Goal: Book appointment/travel/reservation

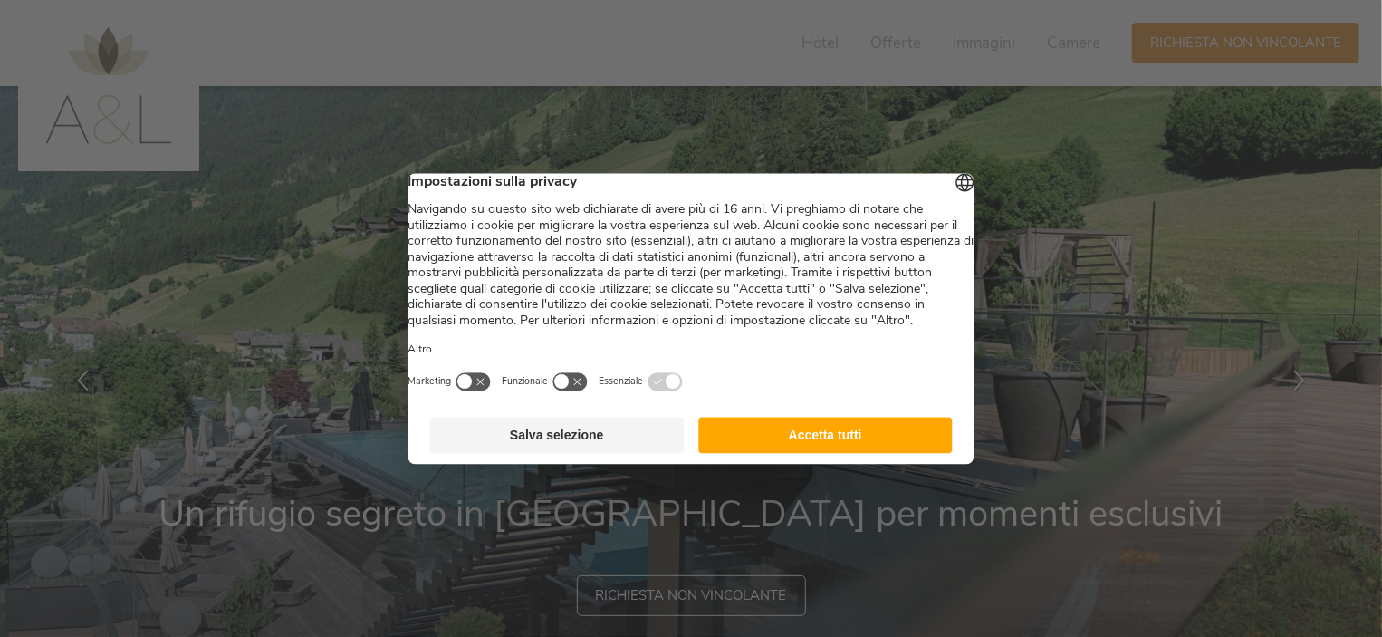
click at [838, 453] on button "Accetta tutti" at bounding box center [825, 435] width 254 height 36
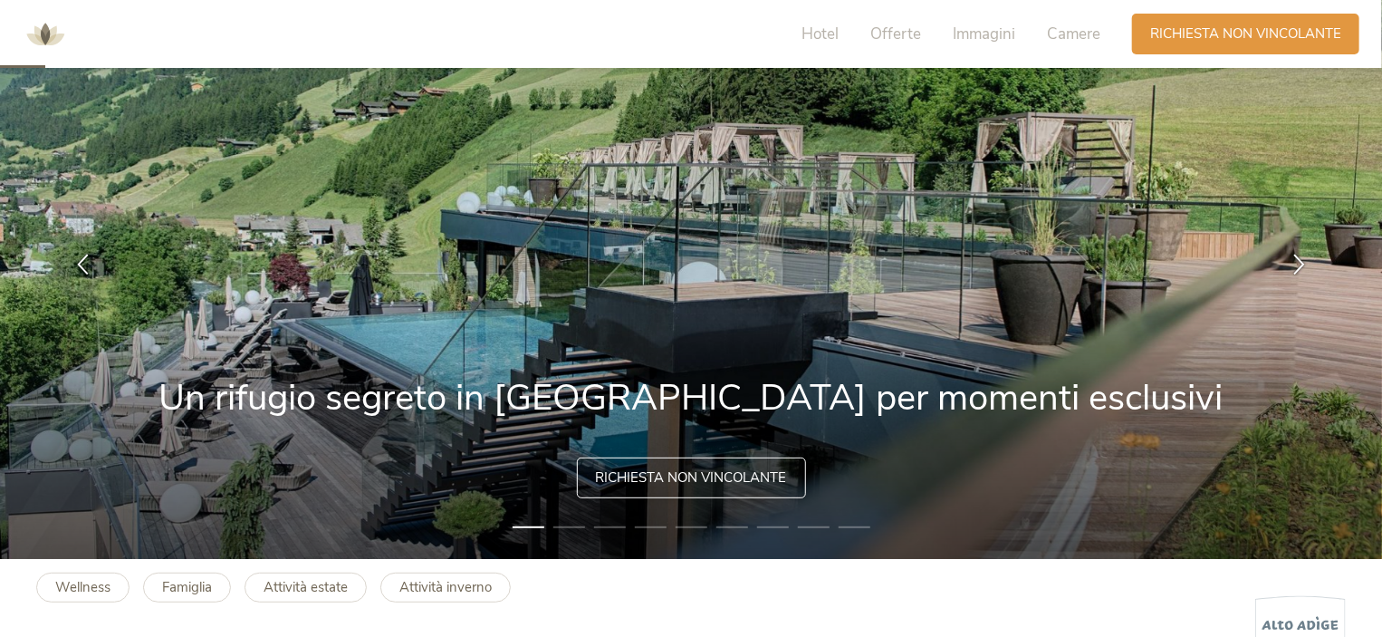
scroll to position [181, 0]
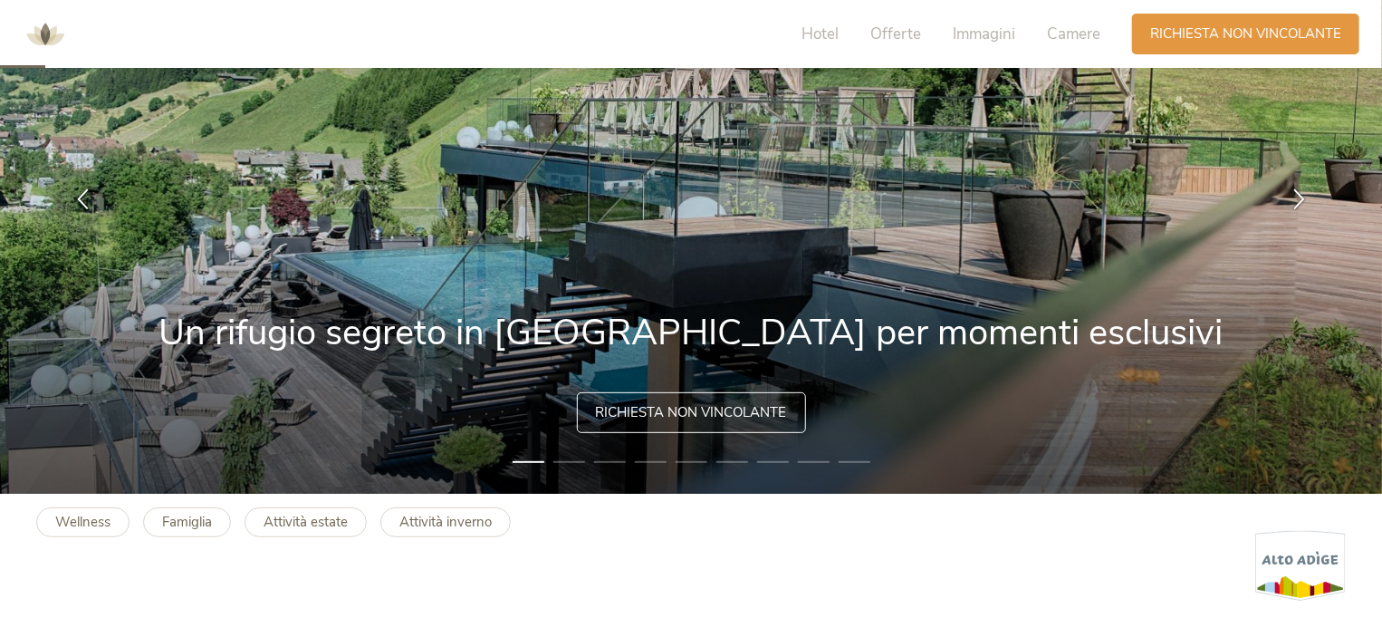
click at [724, 412] on span "Richiesta non vincolante" at bounding box center [691, 412] width 191 height 19
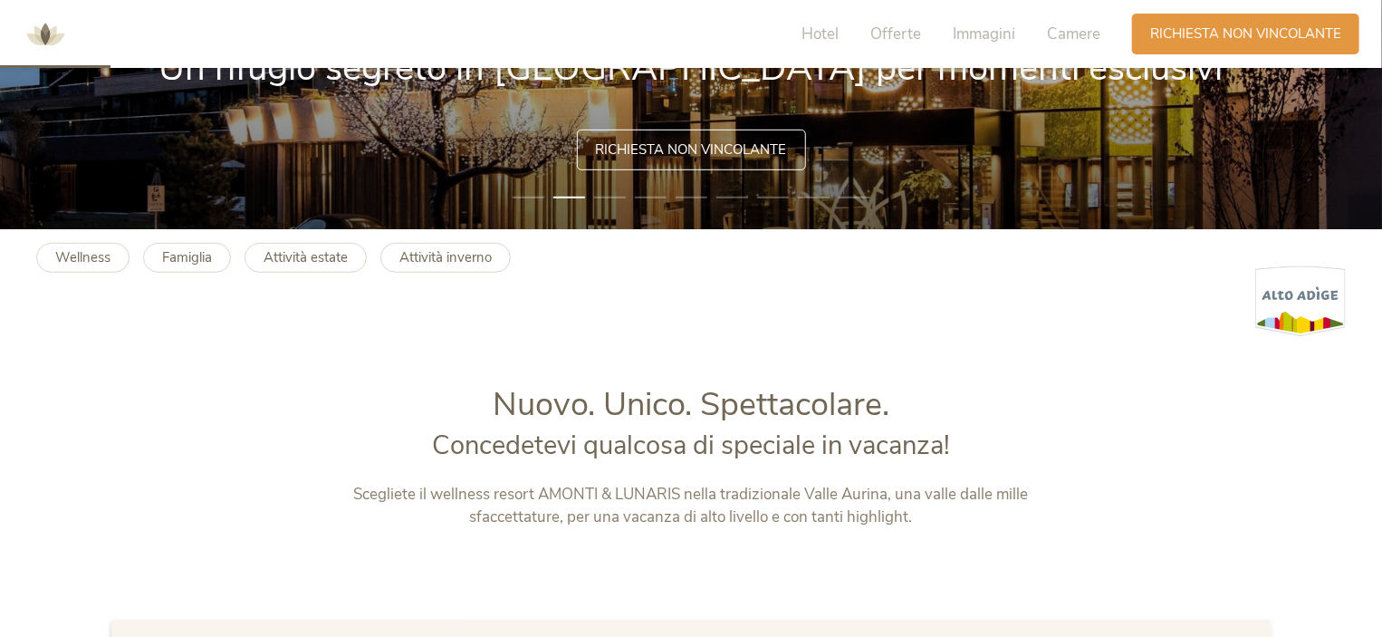
scroll to position [0, 0]
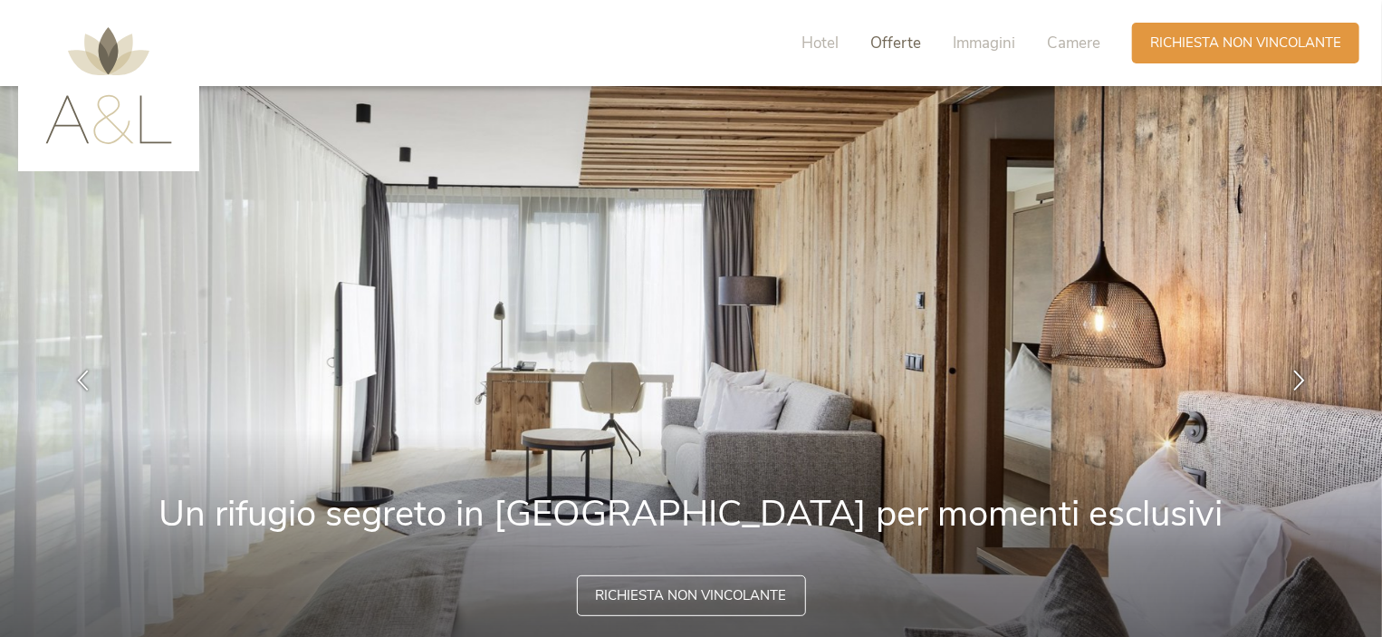
click at [900, 41] on span "Offerte" at bounding box center [895, 43] width 51 height 21
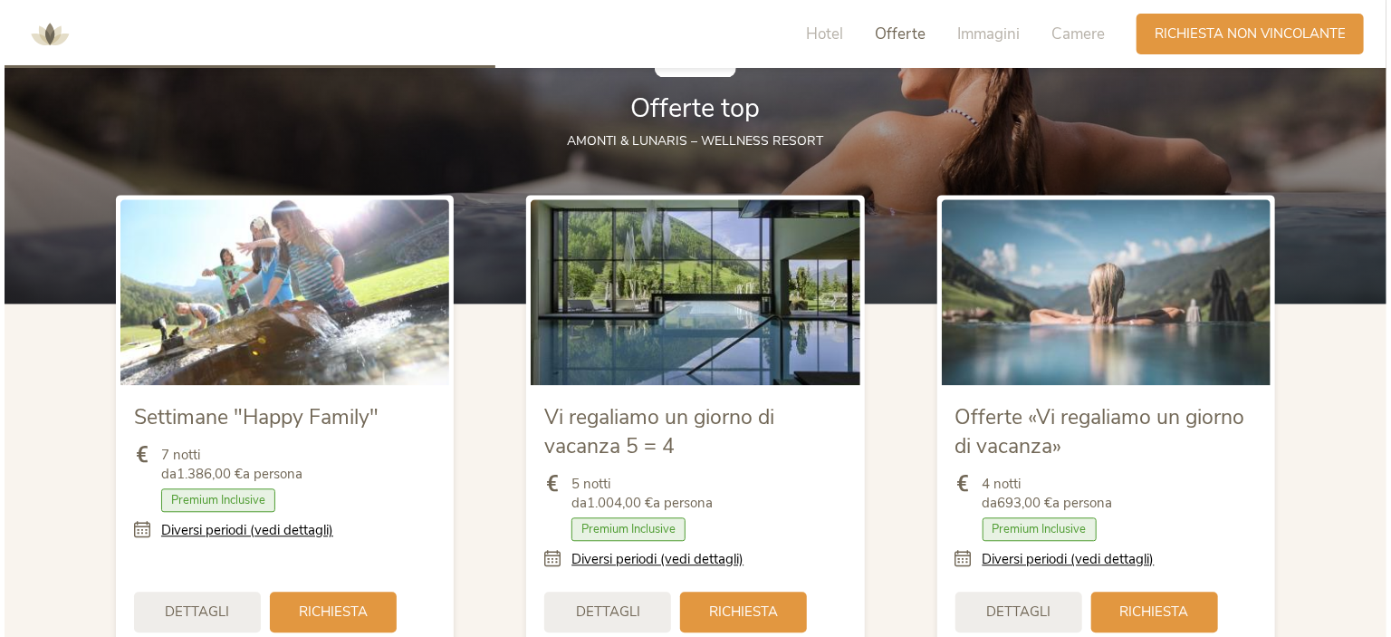
scroll to position [1994, 0]
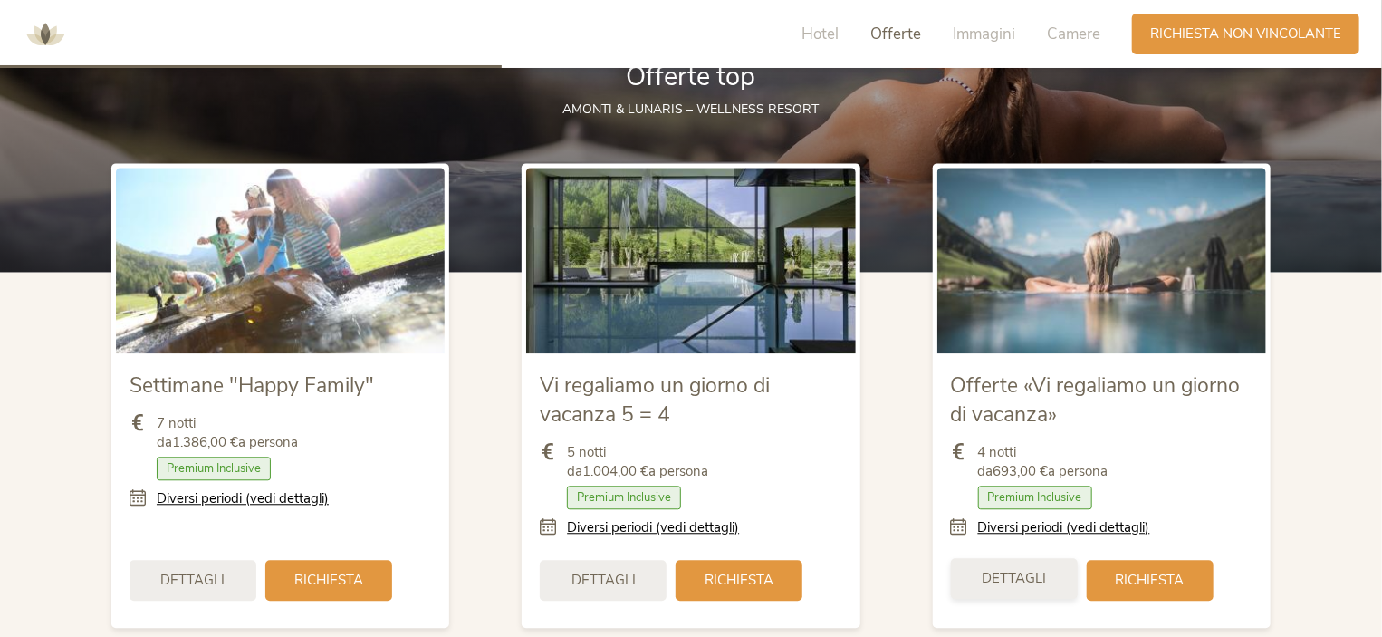
click at [1034, 569] on span "Dettagli" at bounding box center [1014, 578] width 64 height 19
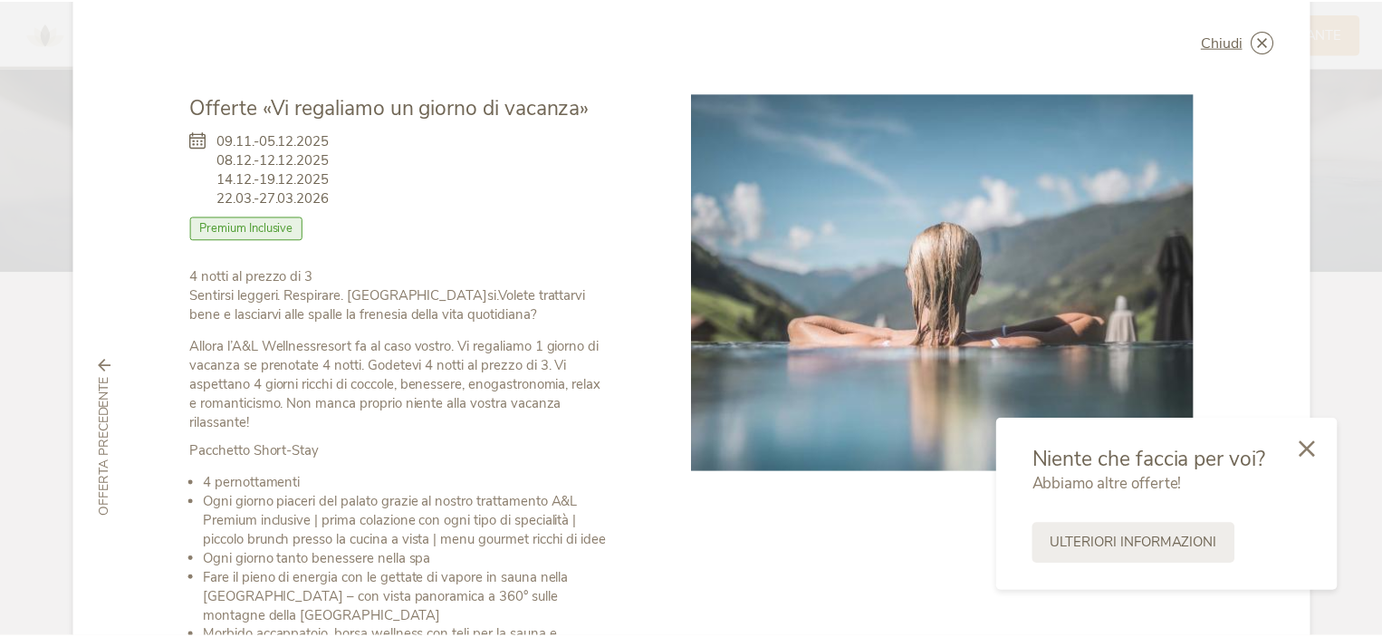
scroll to position [0, 0]
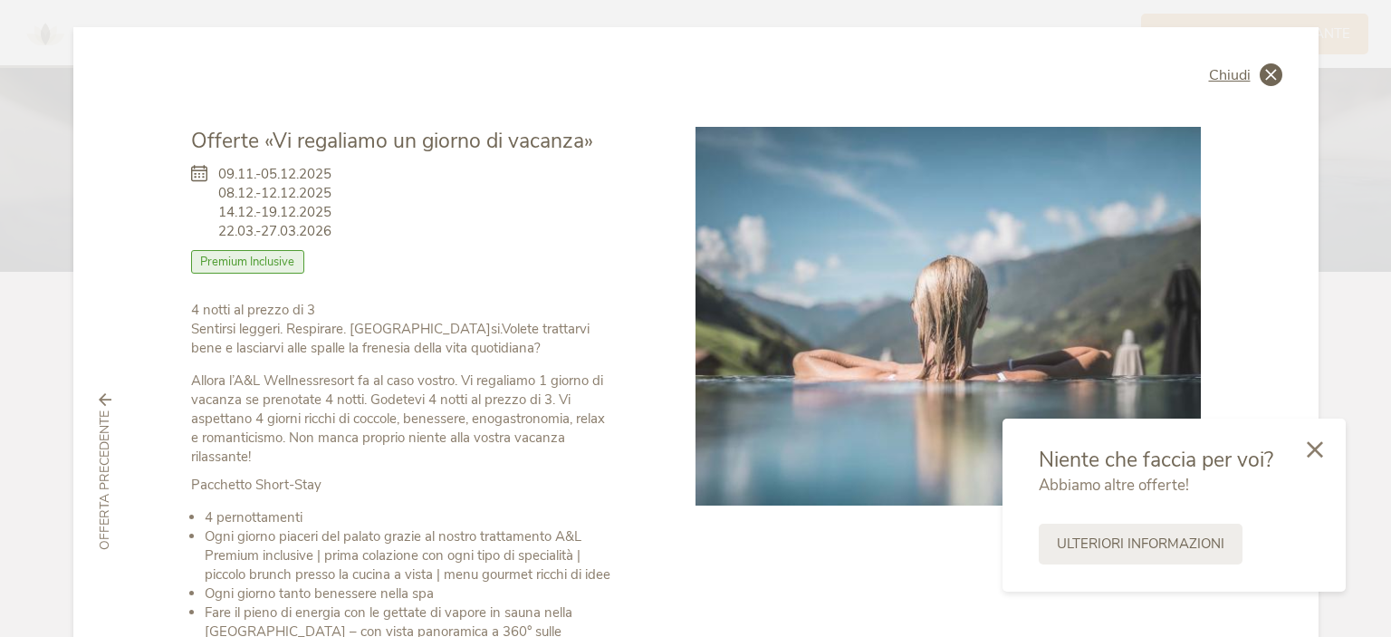
click at [1268, 73] on icon at bounding box center [1271, 74] width 23 height 23
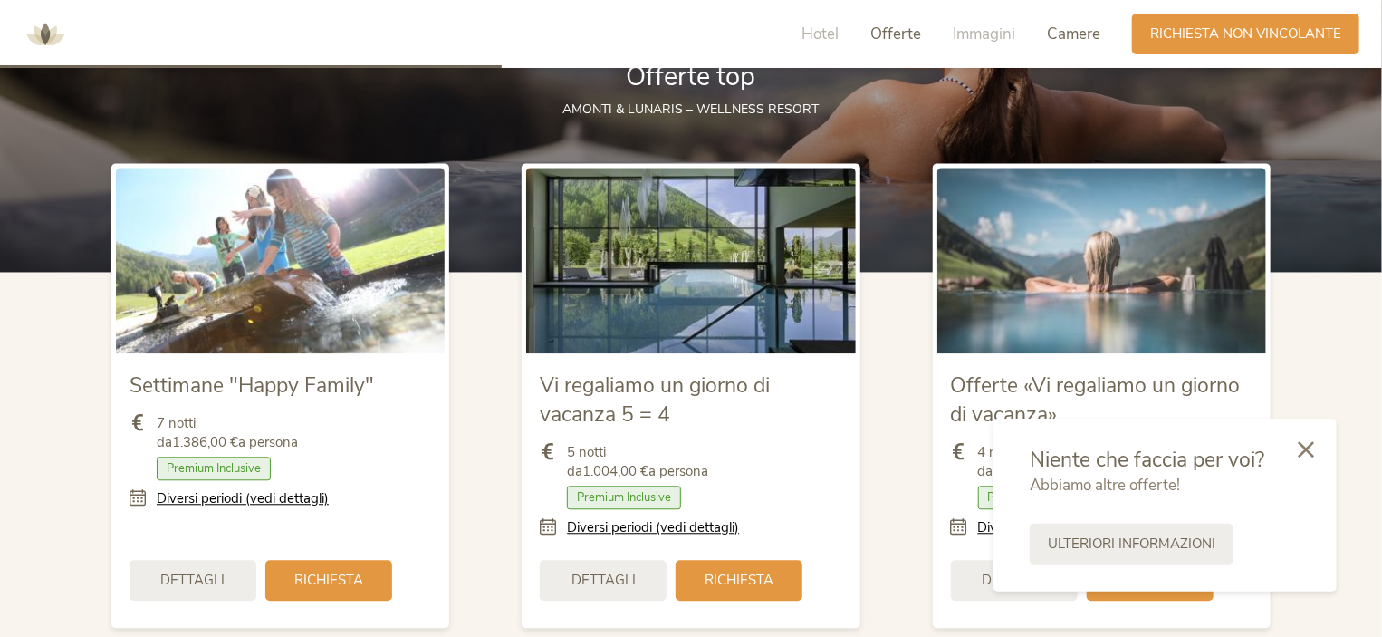
click at [1061, 28] on span "Camere" at bounding box center [1073, 34] width 53 height 21
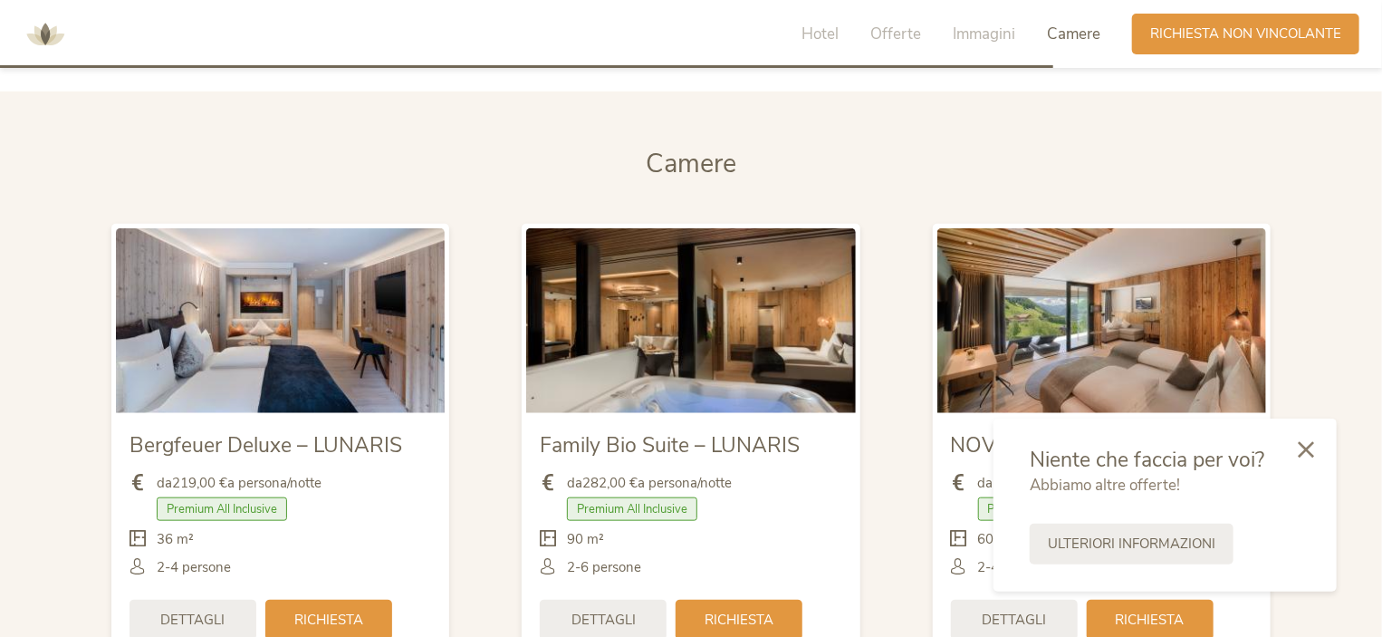
scroll to position [4242, 0]
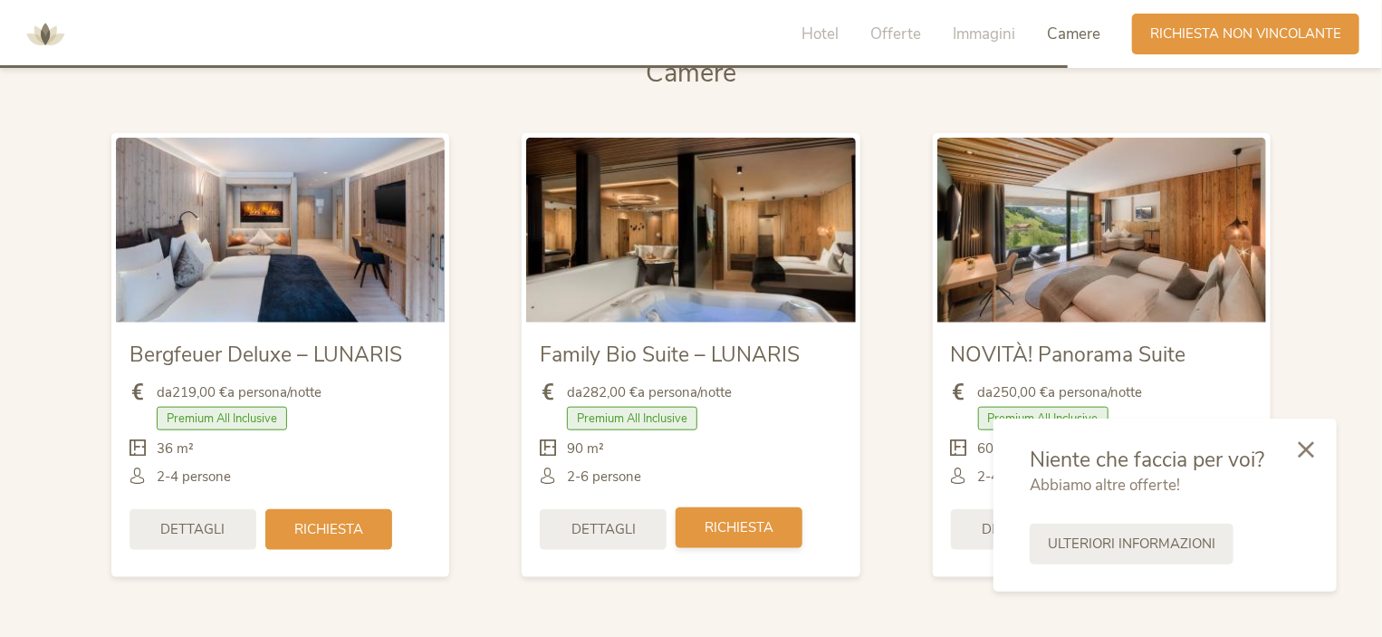
click at [775, 528] on div "Richiesta" at bounding box center [739, 527] width 127 height 41
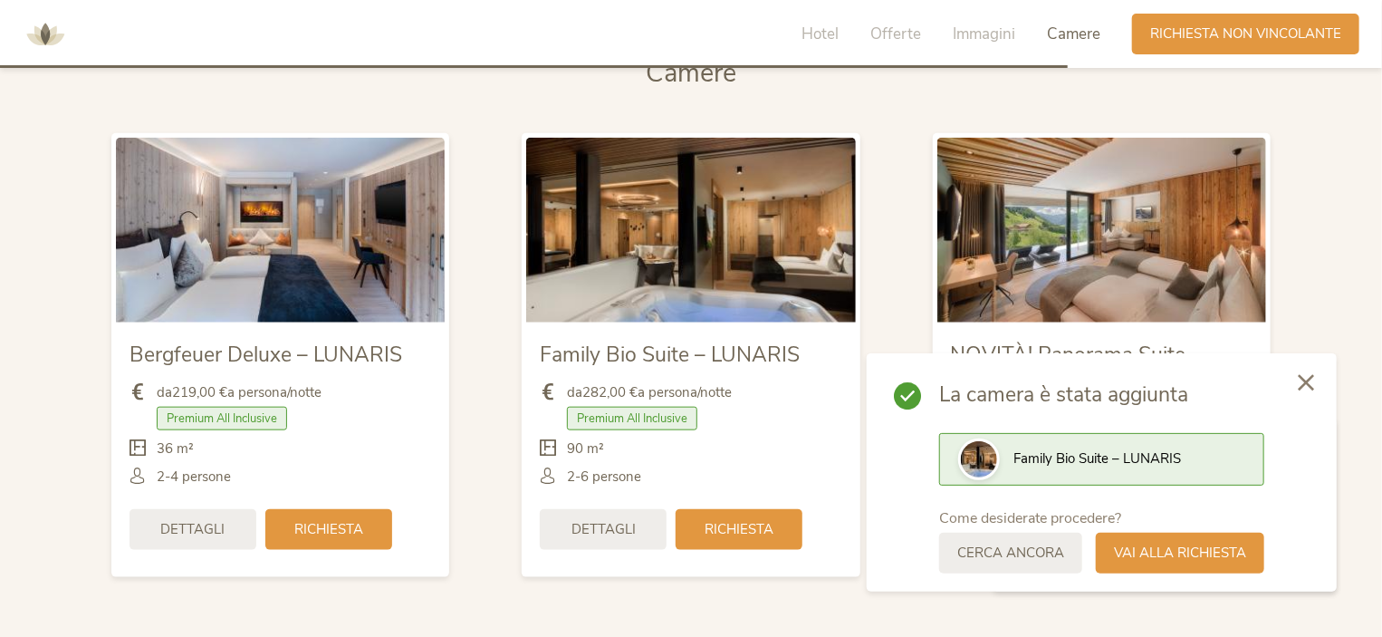
click at [1308, 384] on icon at bounding box center [1306, 382] width 16 height 16
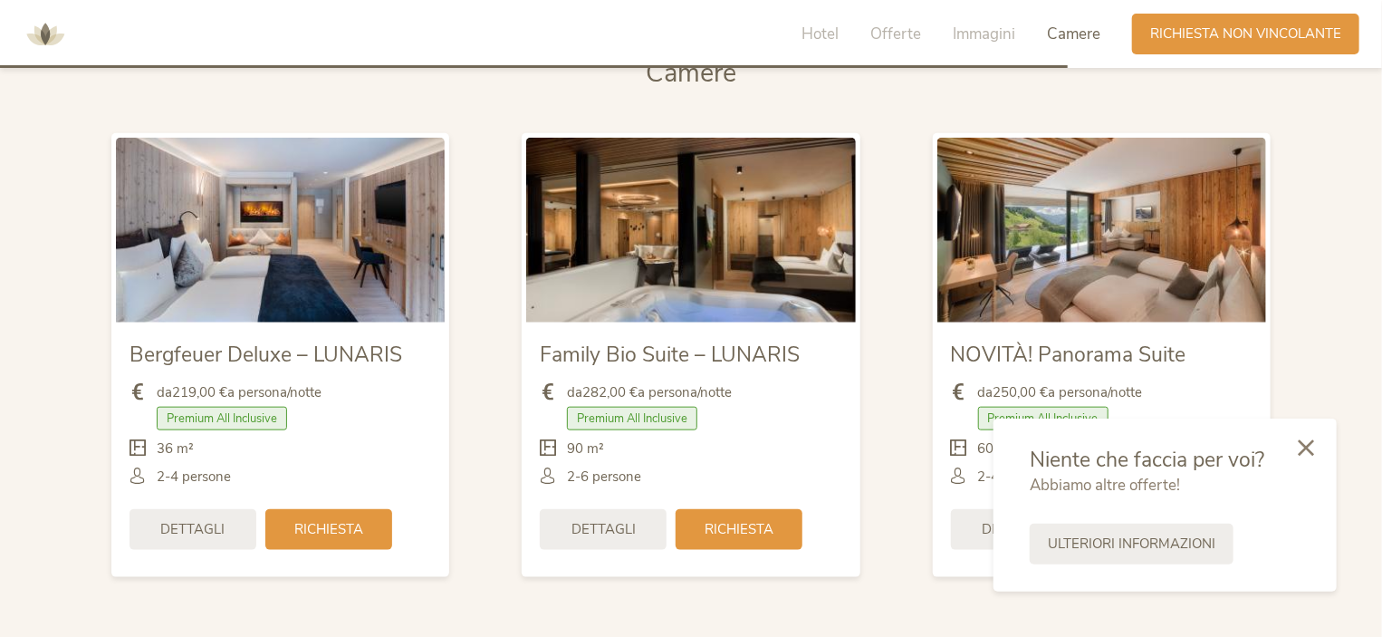
click at [1318, 450] on div at bounding box center [1306, 449] width 62 height 64
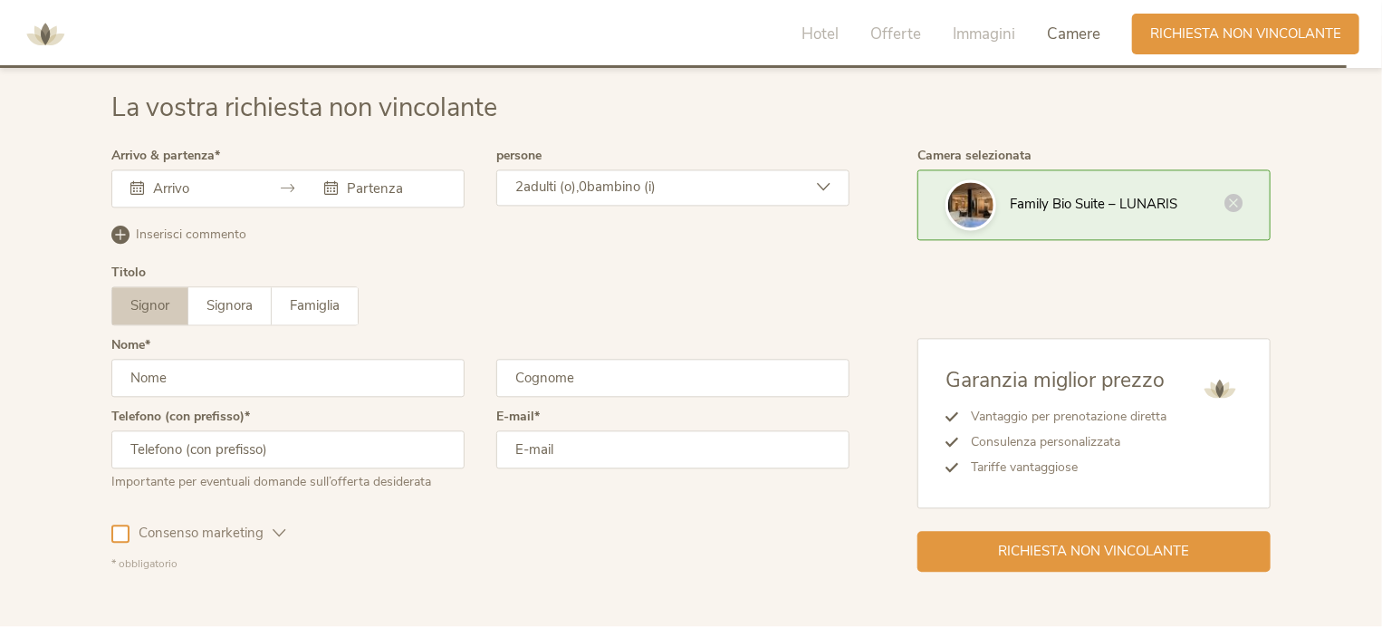
scroll to position [5399, 0]
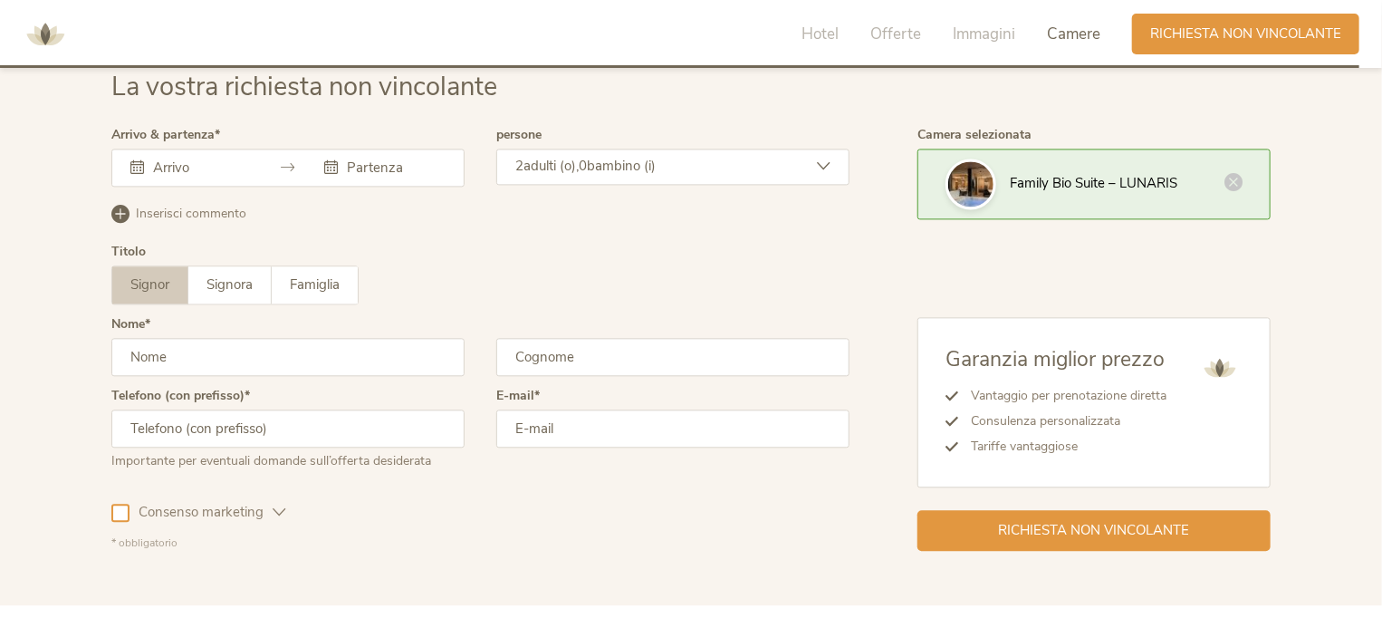
click at [338, 158] on div at bounding box center [384, 167] width 121 height 18
click at [136, 158] on div at bounding box center [190, 167] width 121 height 18
click at [138, 162] on icon at bounding box center [137, 167] width 14 height 14
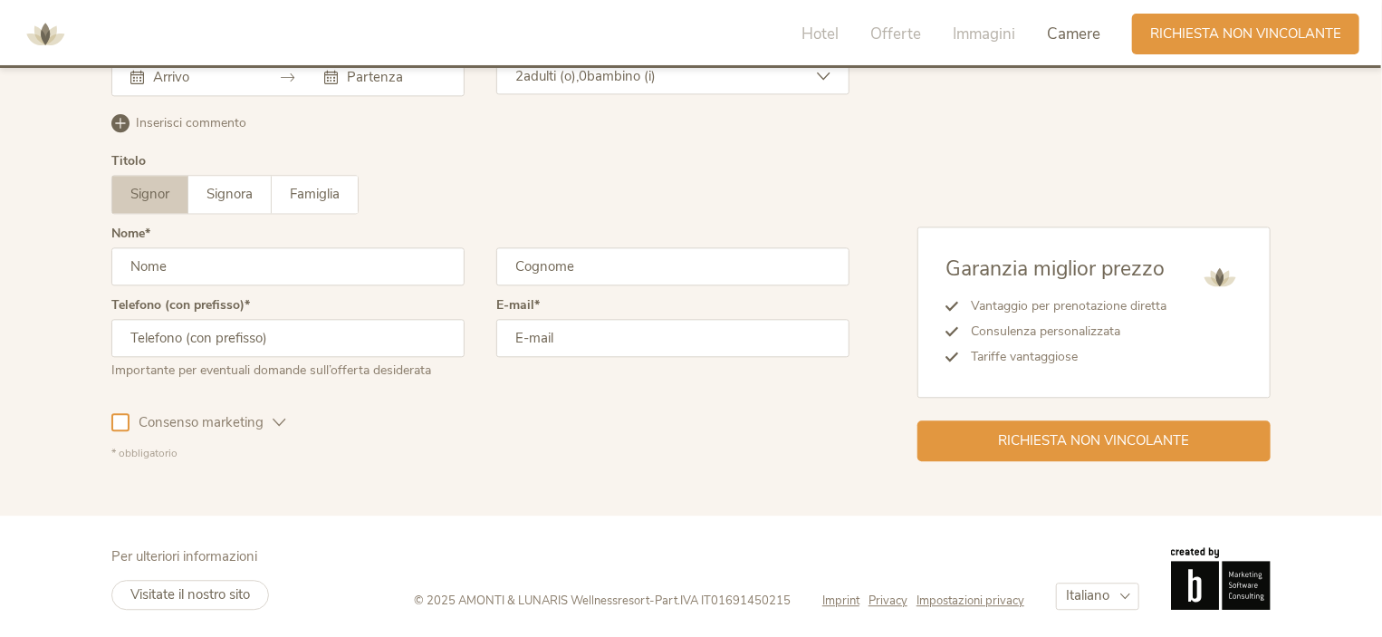
scroll to position [5399, 0]
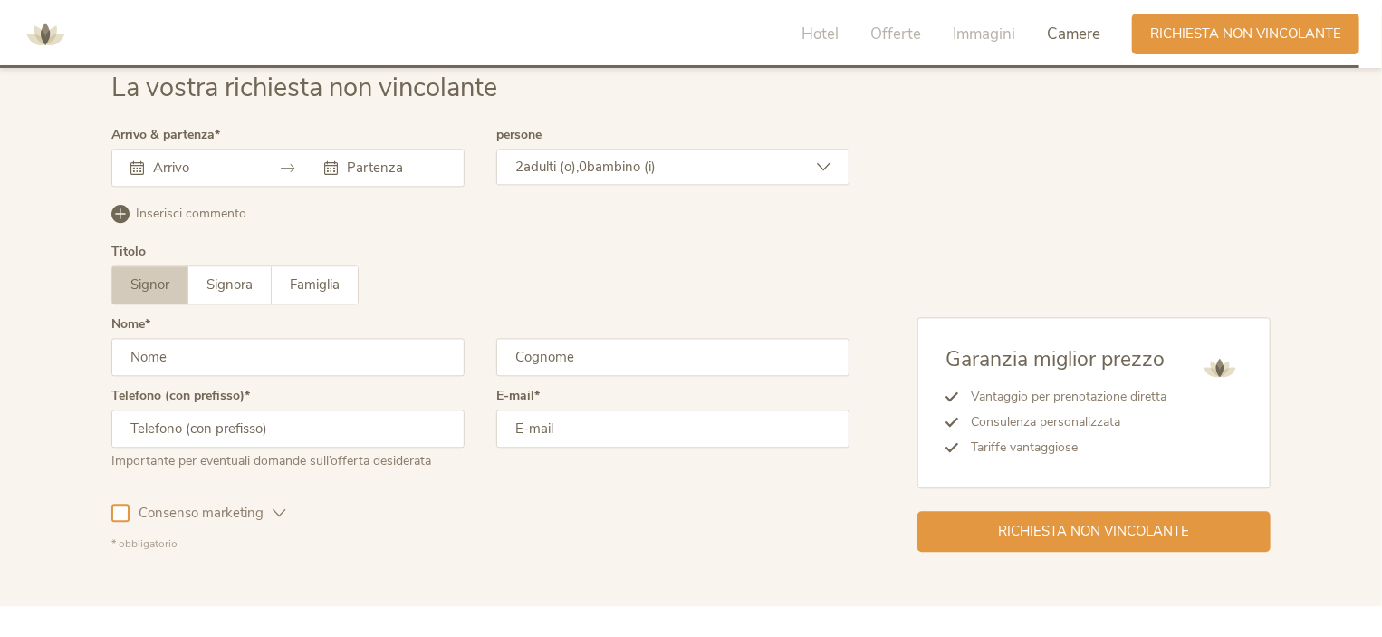
click at [170, 162] on input "text" at bounding box center [200, 167] width 103 height 18
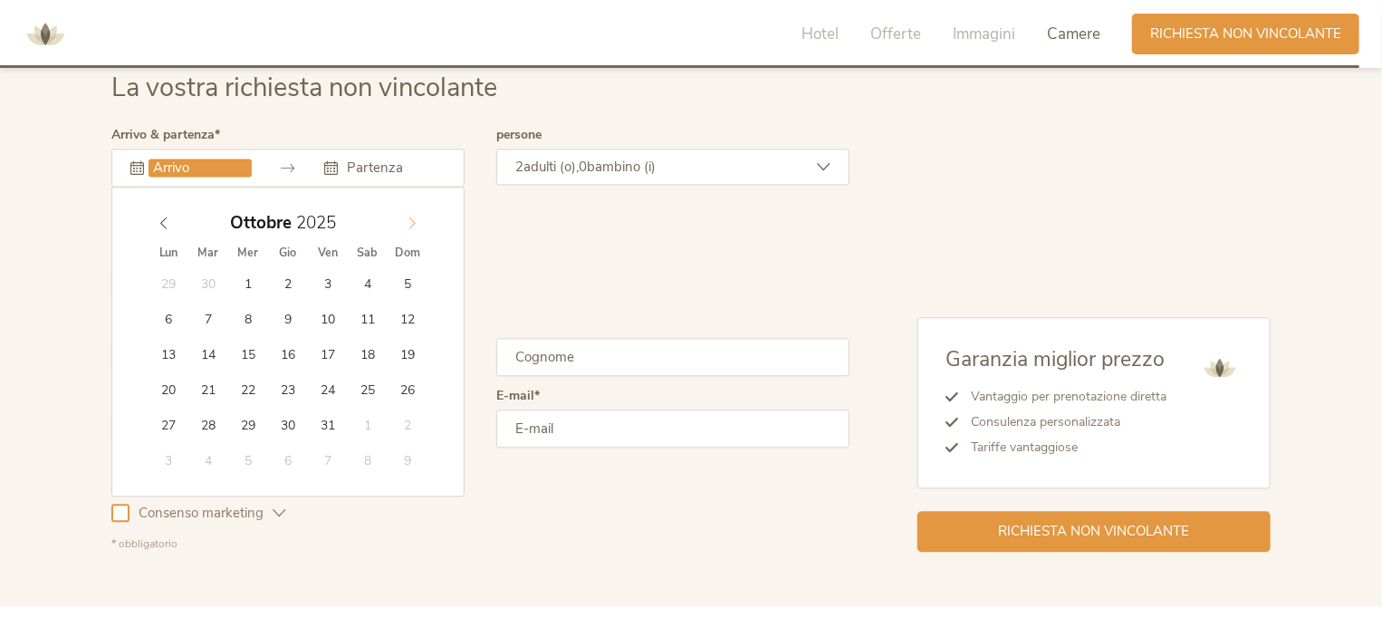
click at [406, 212] on span at bounding box center [412, 218] width 31 height 25
type input "2026"
click at [406, 212] on span at bounding box center [412, 218] width 31 height 25
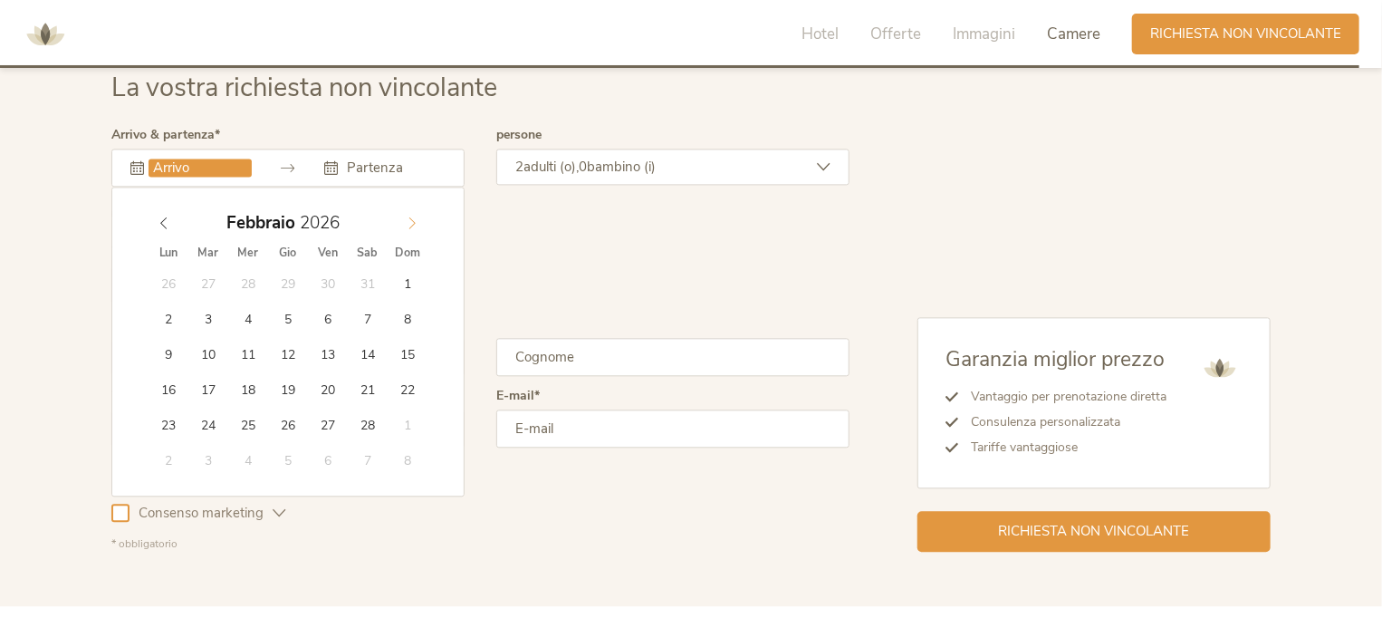
click at [406, 211] on span at bounding box center [412, 218] width 31 height 25
type input "[DATE]"
type input "2026"
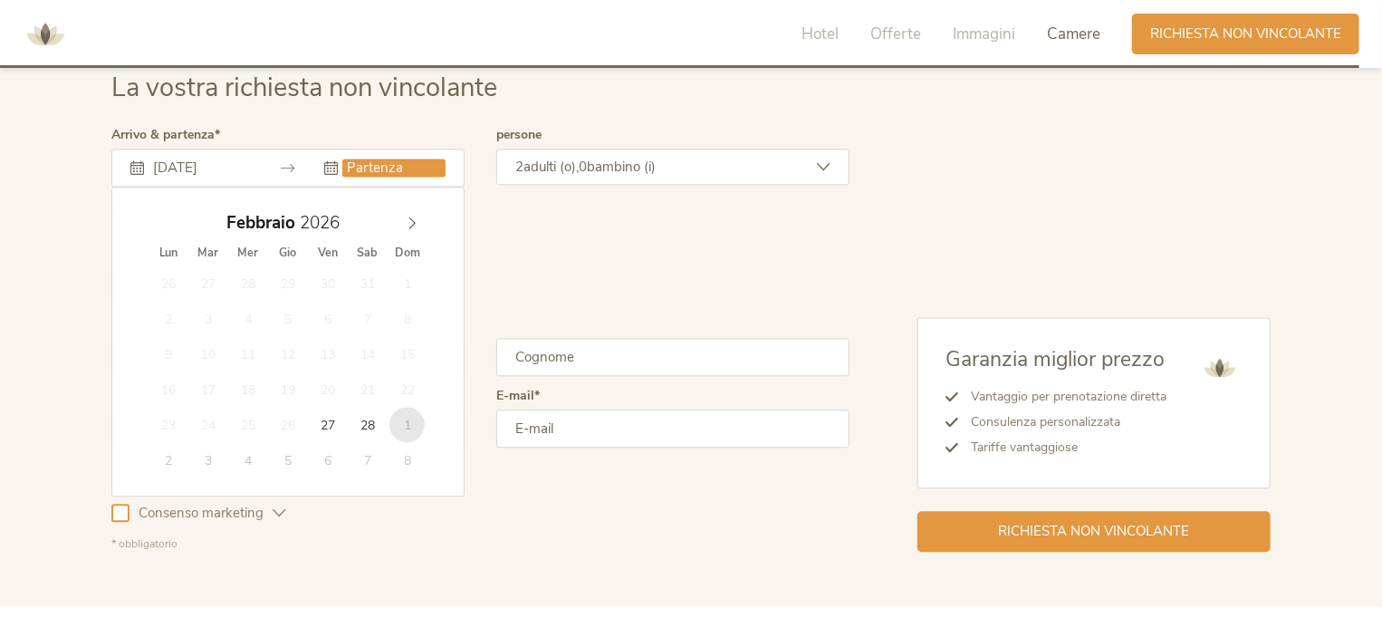
type input "[DATE]"
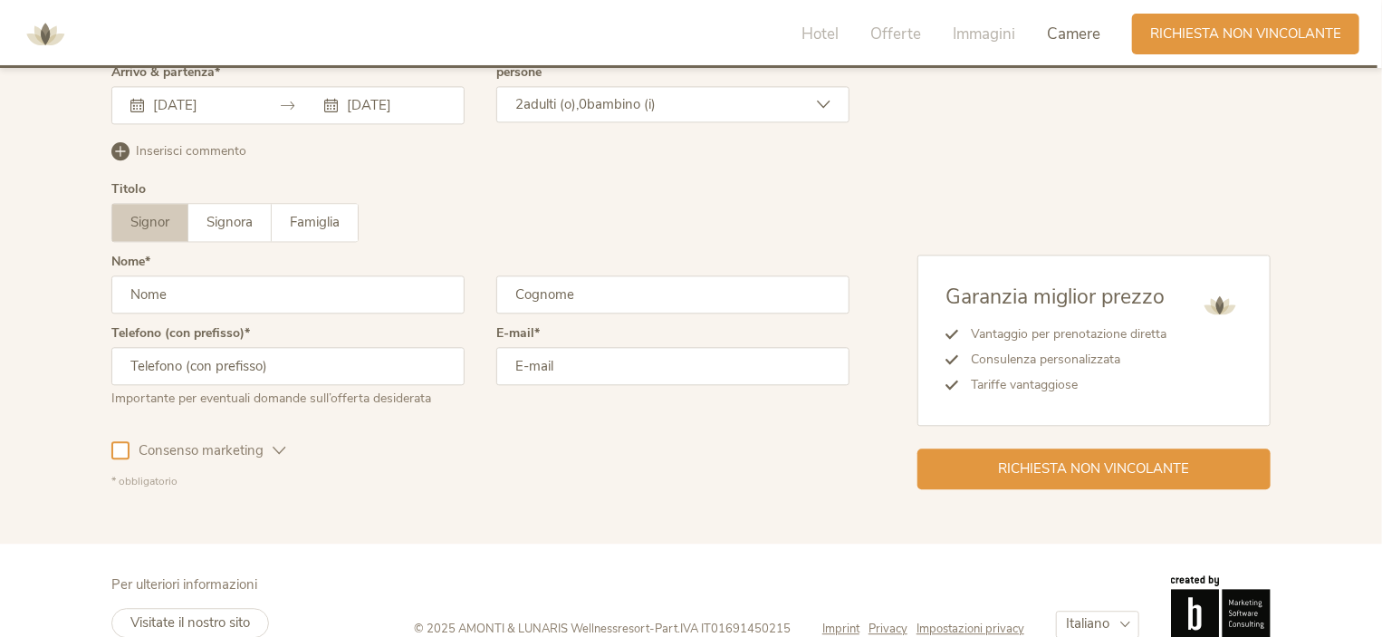
scroll to position [5490, 0]
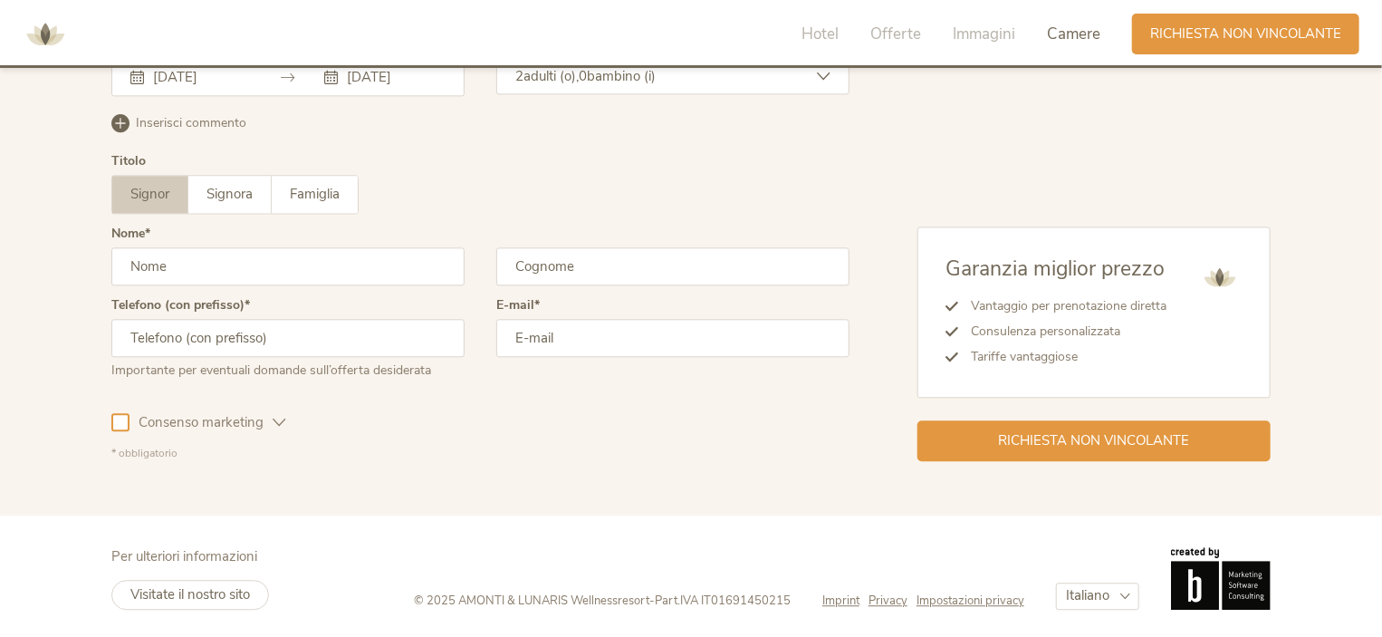
click at [1083, 28] on span "Camere" at bounding box center [1073, 34] width 53 height 21
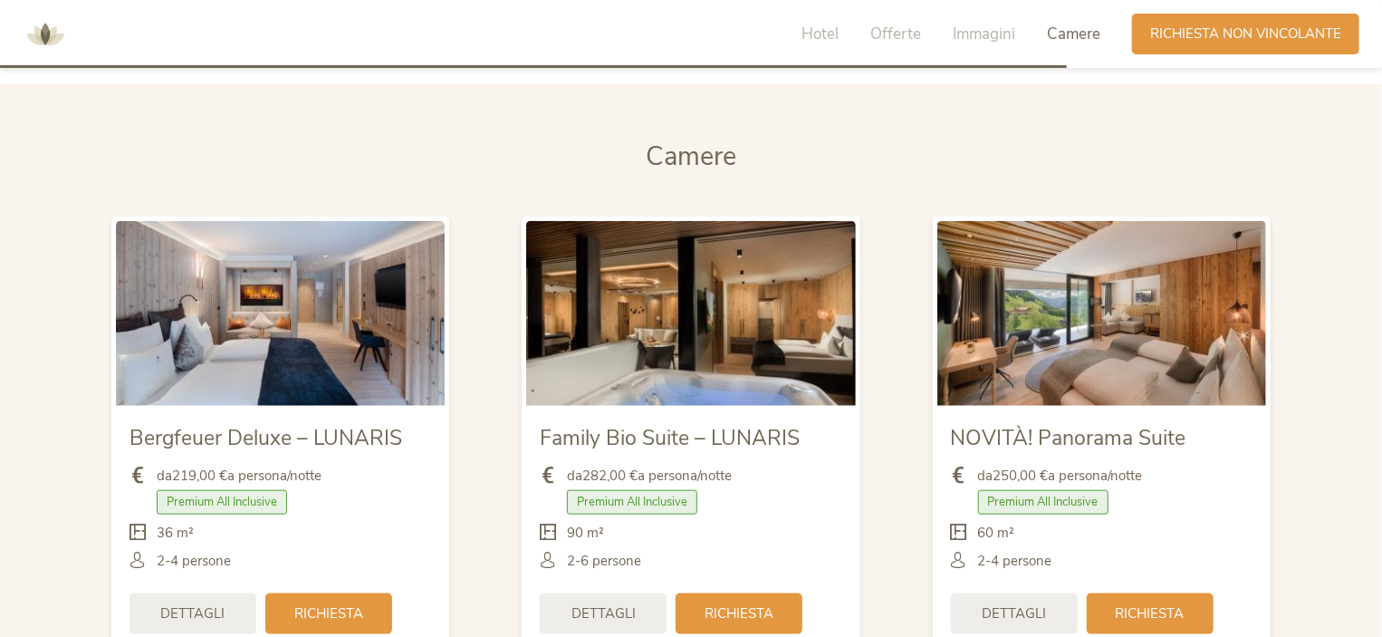
scroll to position [4152, 0]
